Goal: Task Accomplishment & Management: Complete application form

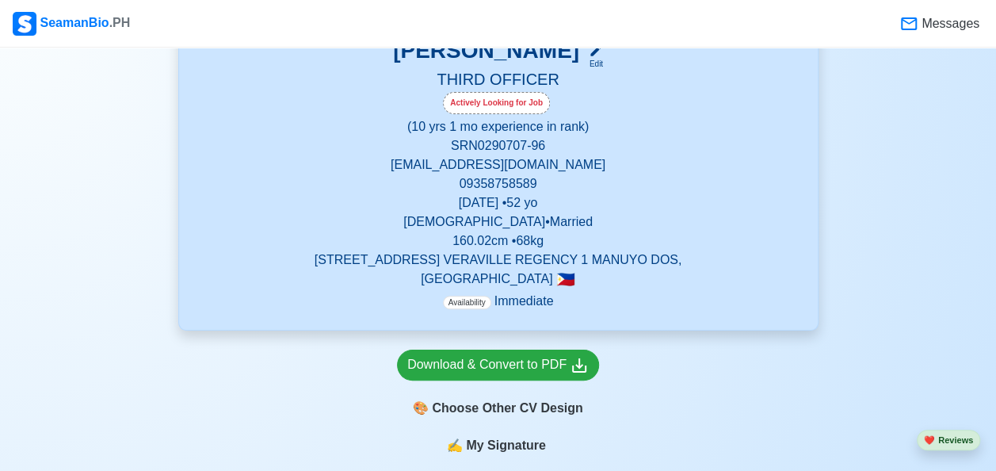
scroll to position [252, 0]
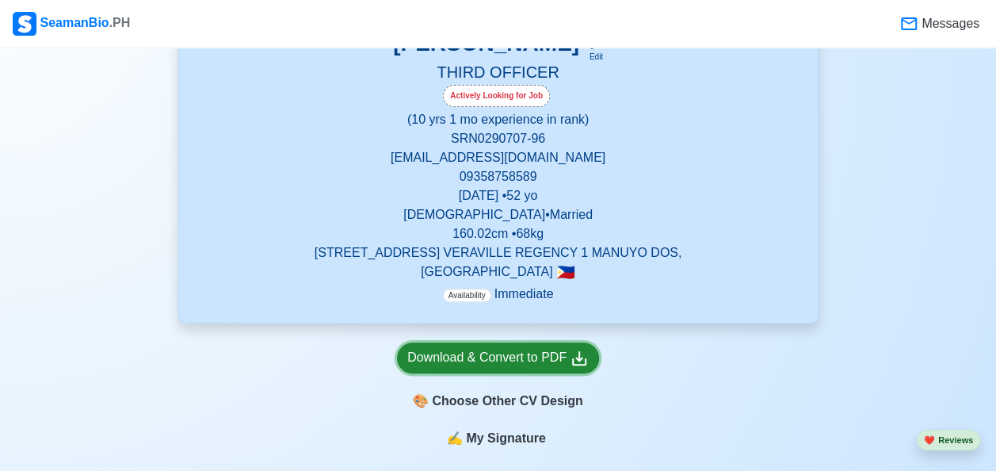
click at [552, 359] on div "Download & Convert to PDF" at bounding box center [498, 358] width 182 height 20
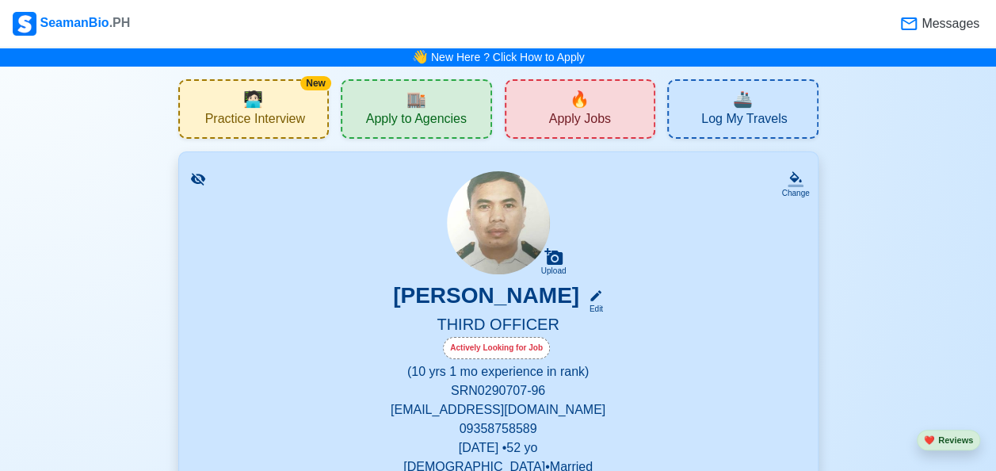
click at [599, 119] on span "Apply Jobs" at bounding box center [580, 121] width 62 height 20
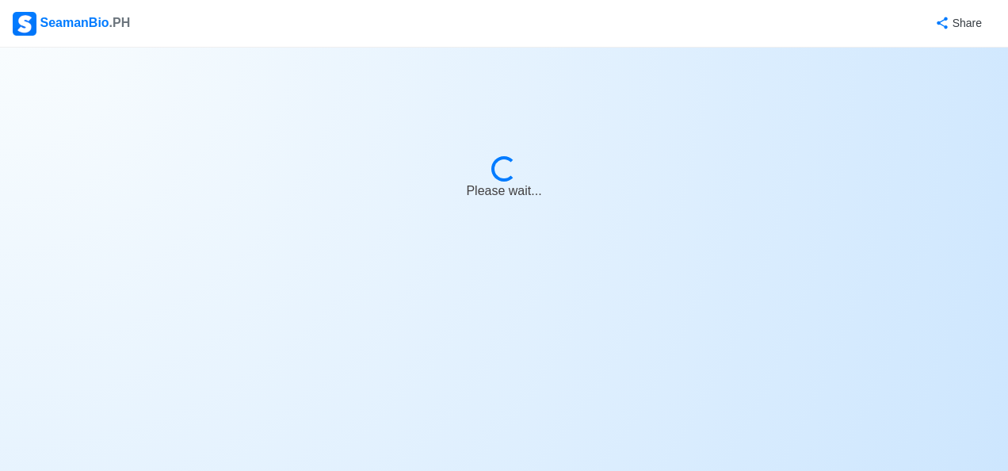
select select "3rd Officer"
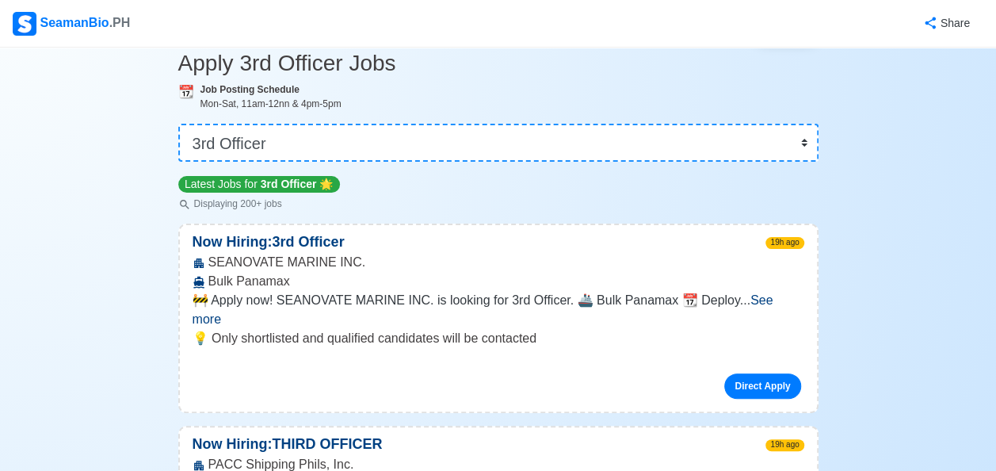
scroll to position [72, 0]
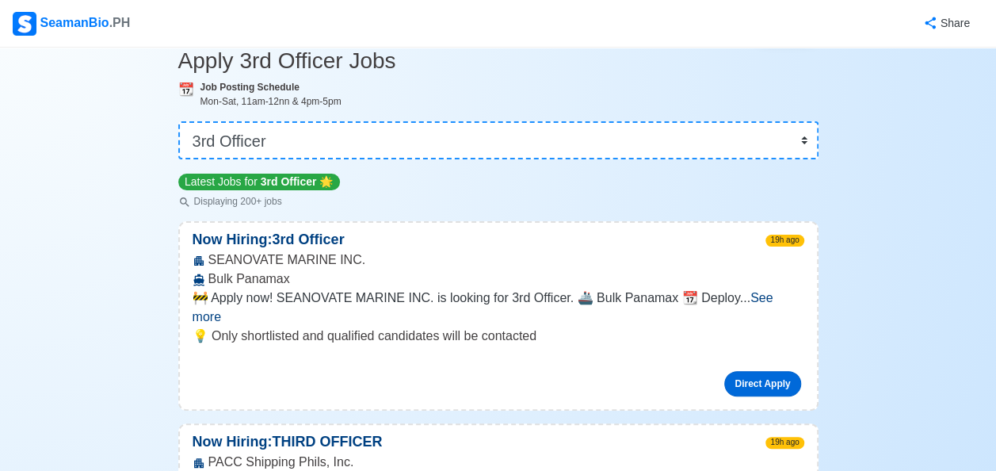
click at [769, 371] on link "Direct Apply" at bounding box center [762, 383] width 76 height 25
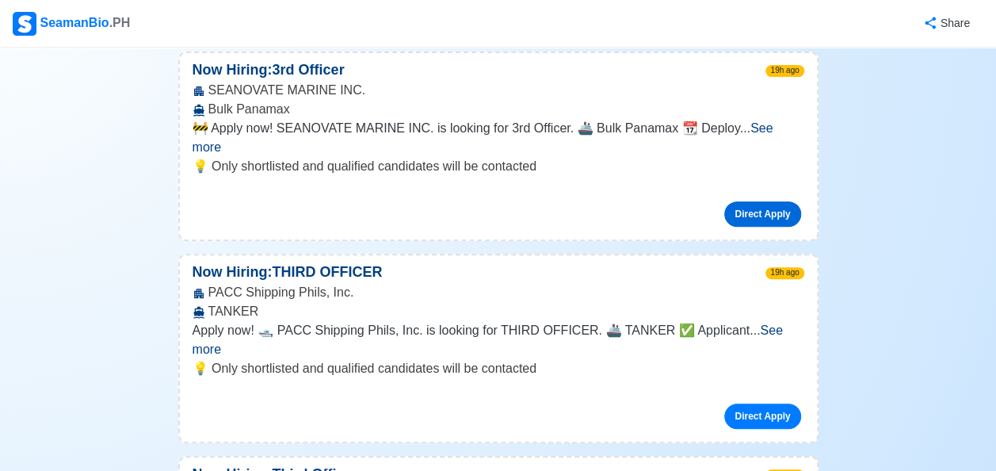
scroll to position [255, 0]
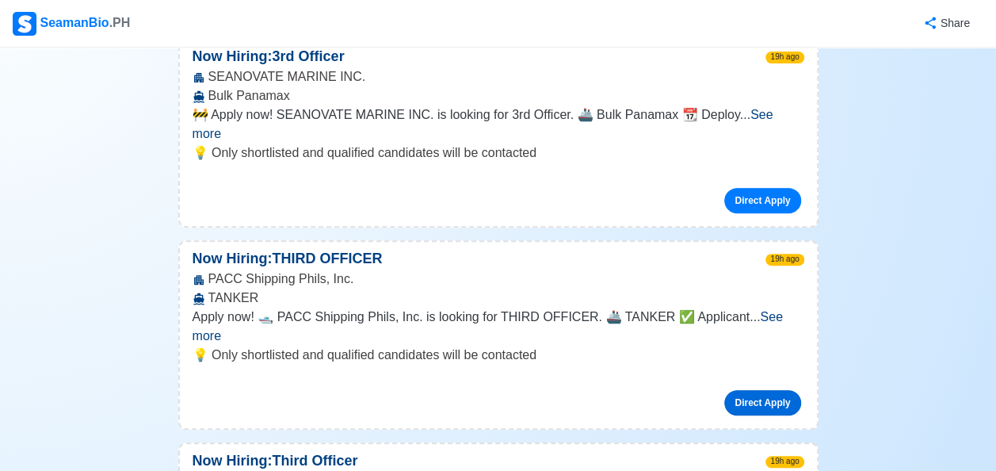
click at [765, 390] on link "Direct Apply" at bounding box center [762, 402] width 76 height 25
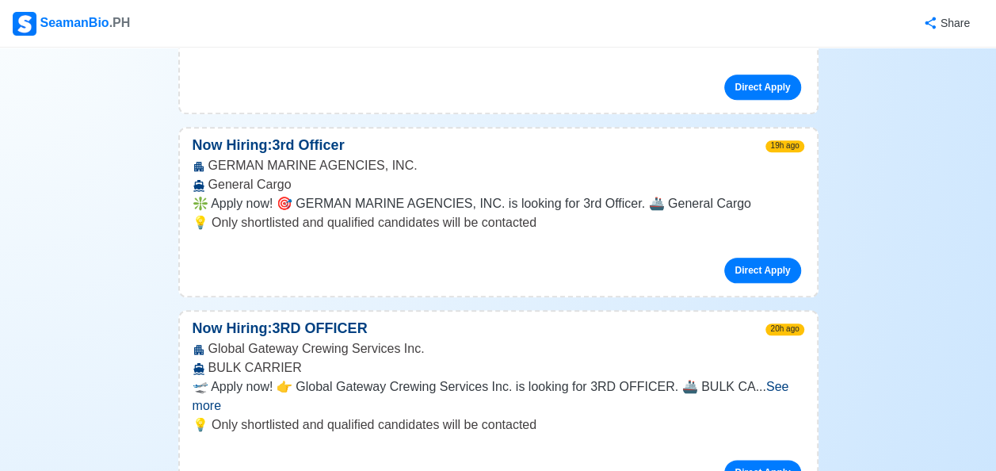
scroll to position [774, 0]
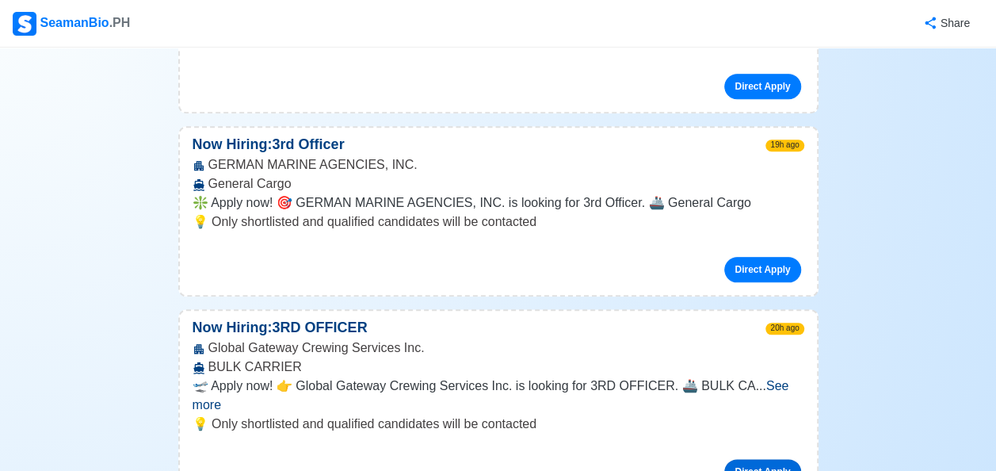
click at [769, 459] on link "Direct Apply" at bounding box center [762, 471] width 76 height 25
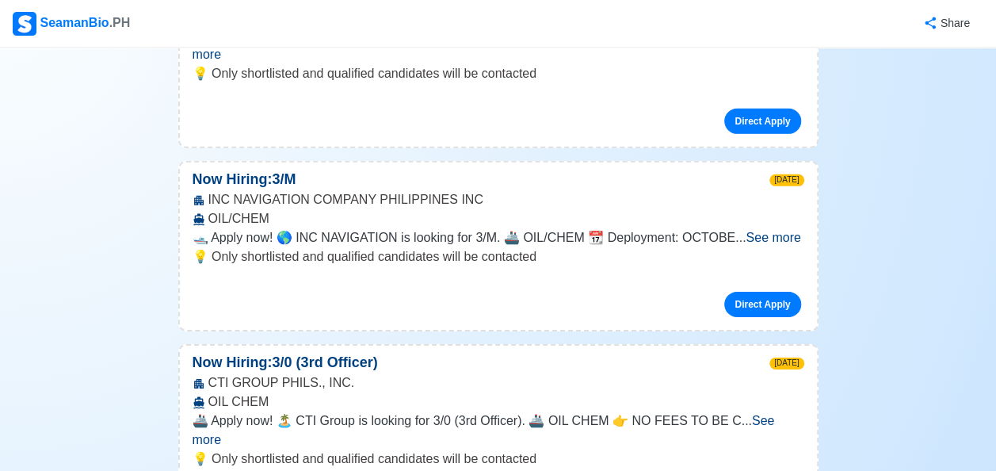
scroll to position [2337, 0]
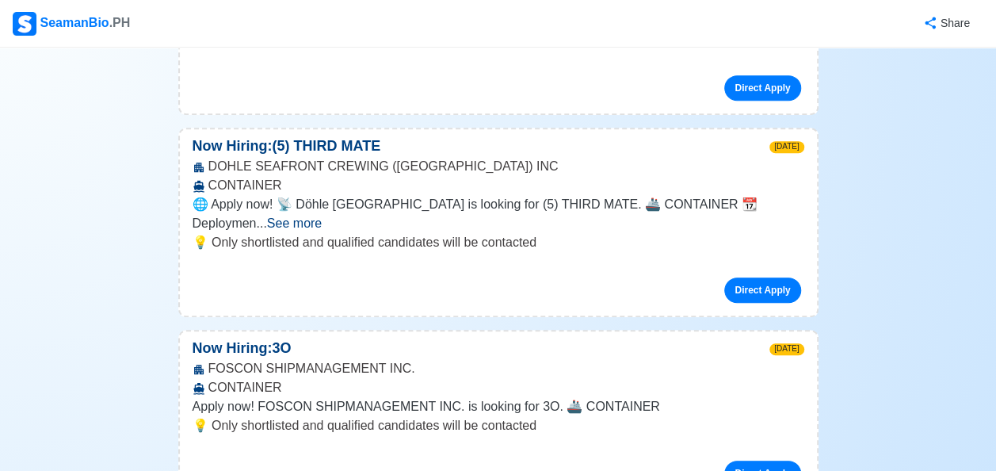
scroll to position [3362, 0]
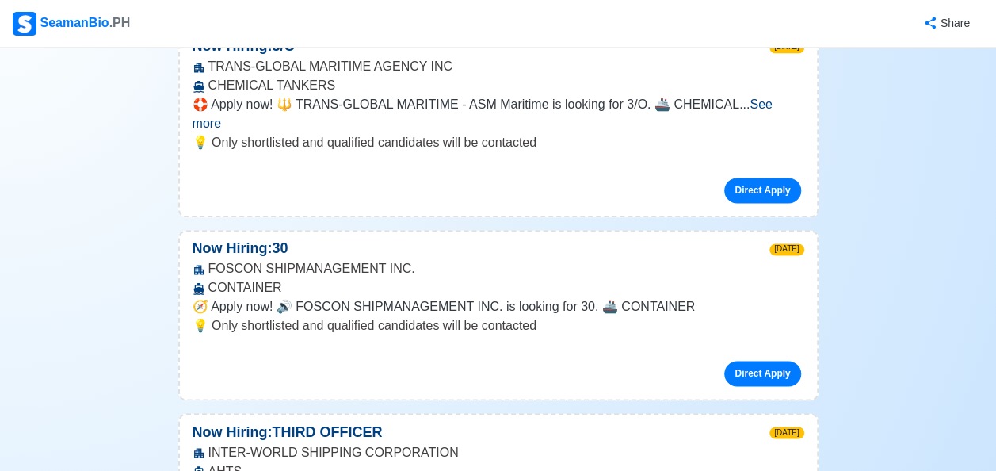
scroll to position [4052, 0]
